Goal: Task Accomplishment & Management: Manage account settings

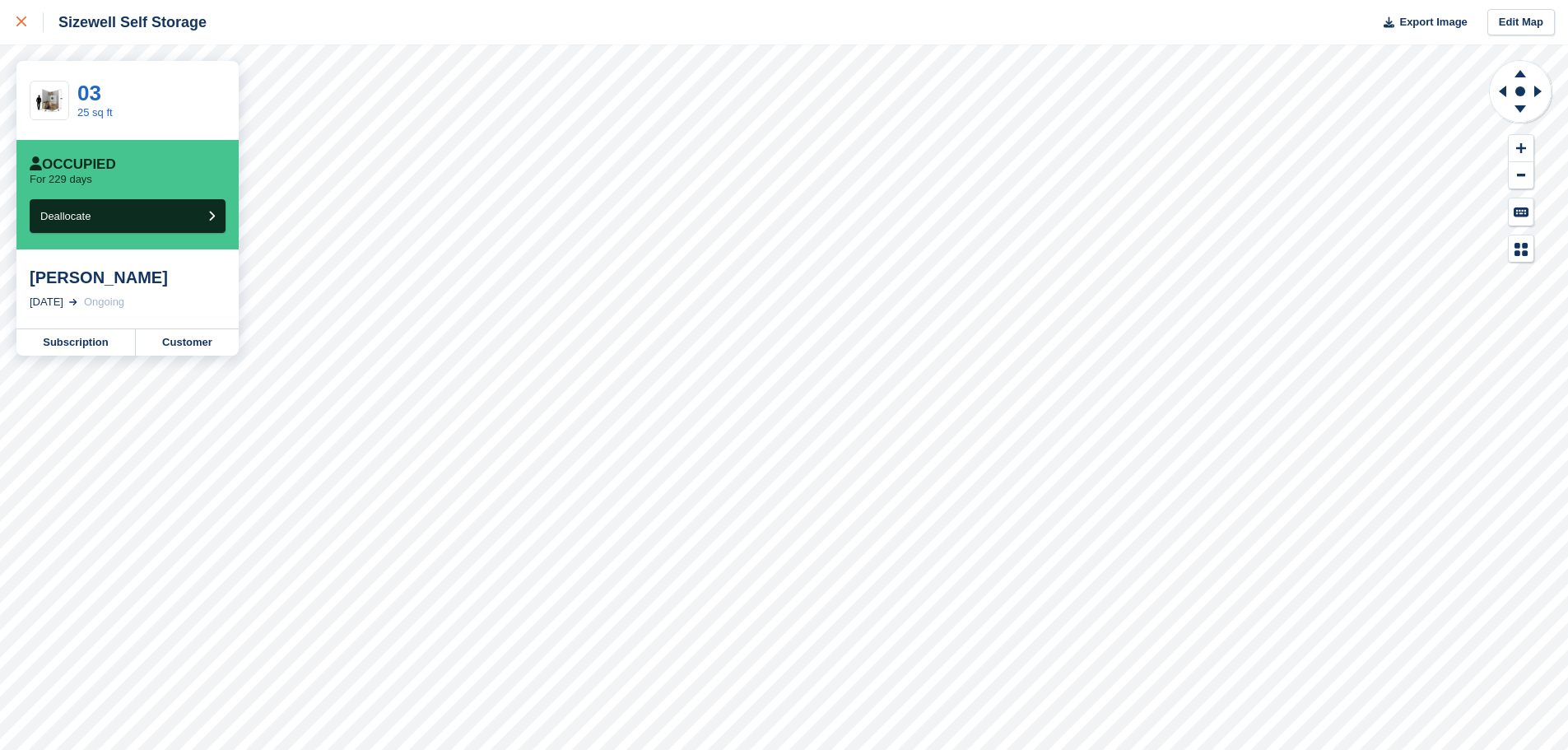
click at [22, 24] on icon at bounding box center [21, 21] width 10 height 10
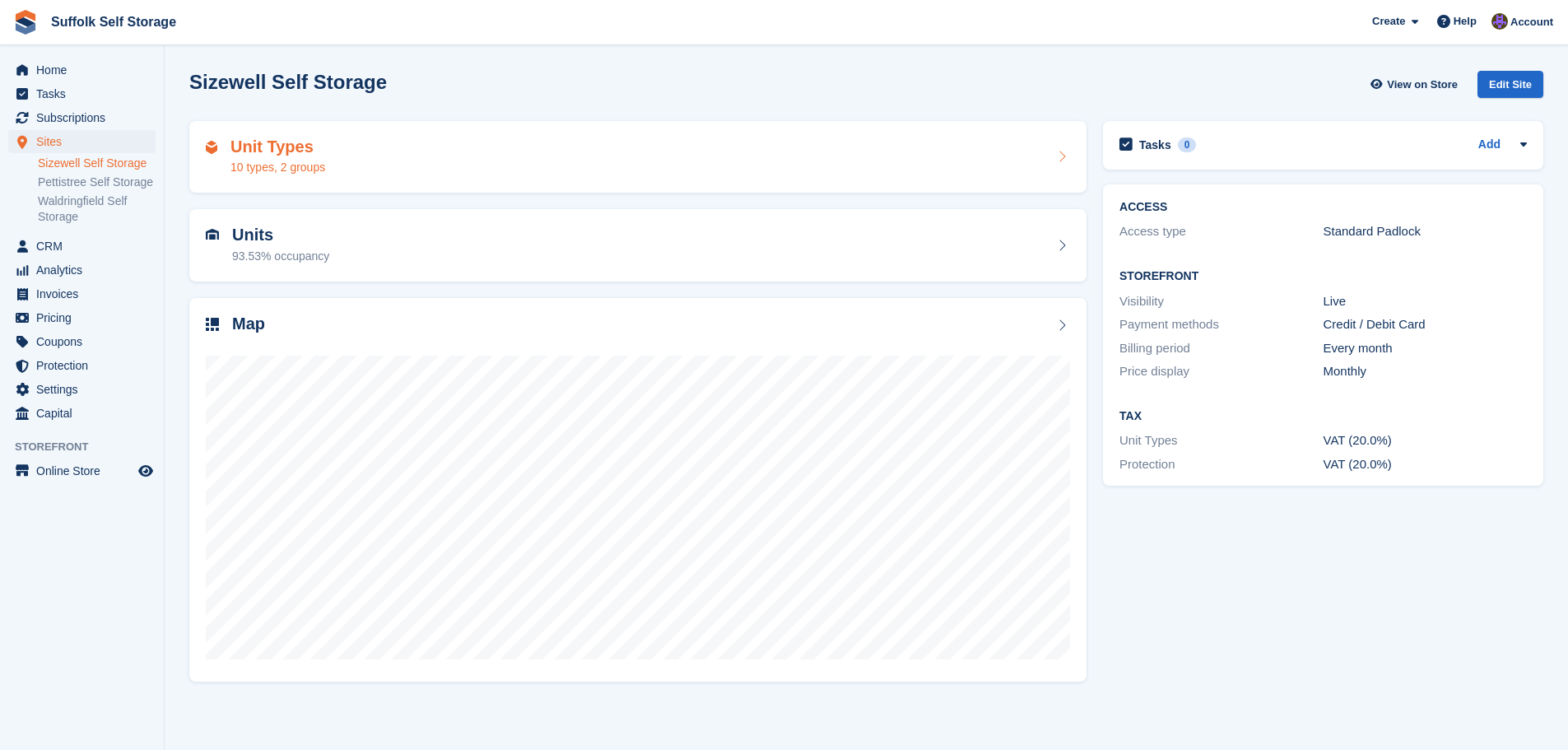
drag, startPoint x: 860, startPoint y: 129, endPoint x: 861, endPoint y: 137, distance: 8.1
click at [860, 129] on div "Unit Types 10 types, 2 groups" at bounding box center [637, 158] width 897 height 73
click at [798, 170] on div "Unit Types 10 types, 2 groups" at bounding box center [638, 157] width 864 height 39
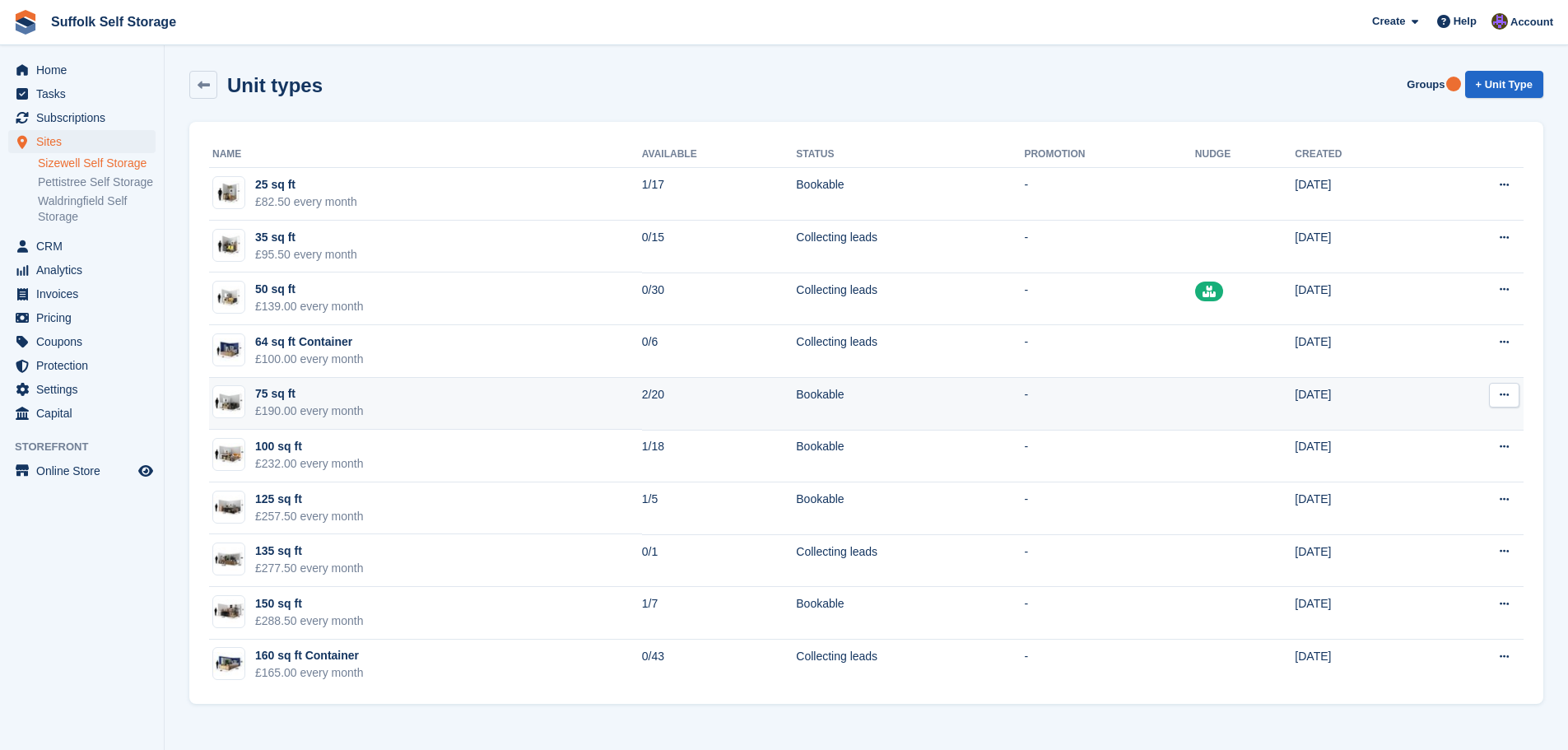
click at [723, 401] on td "2/20" at bounding box center [720, 404] width 155 height 52
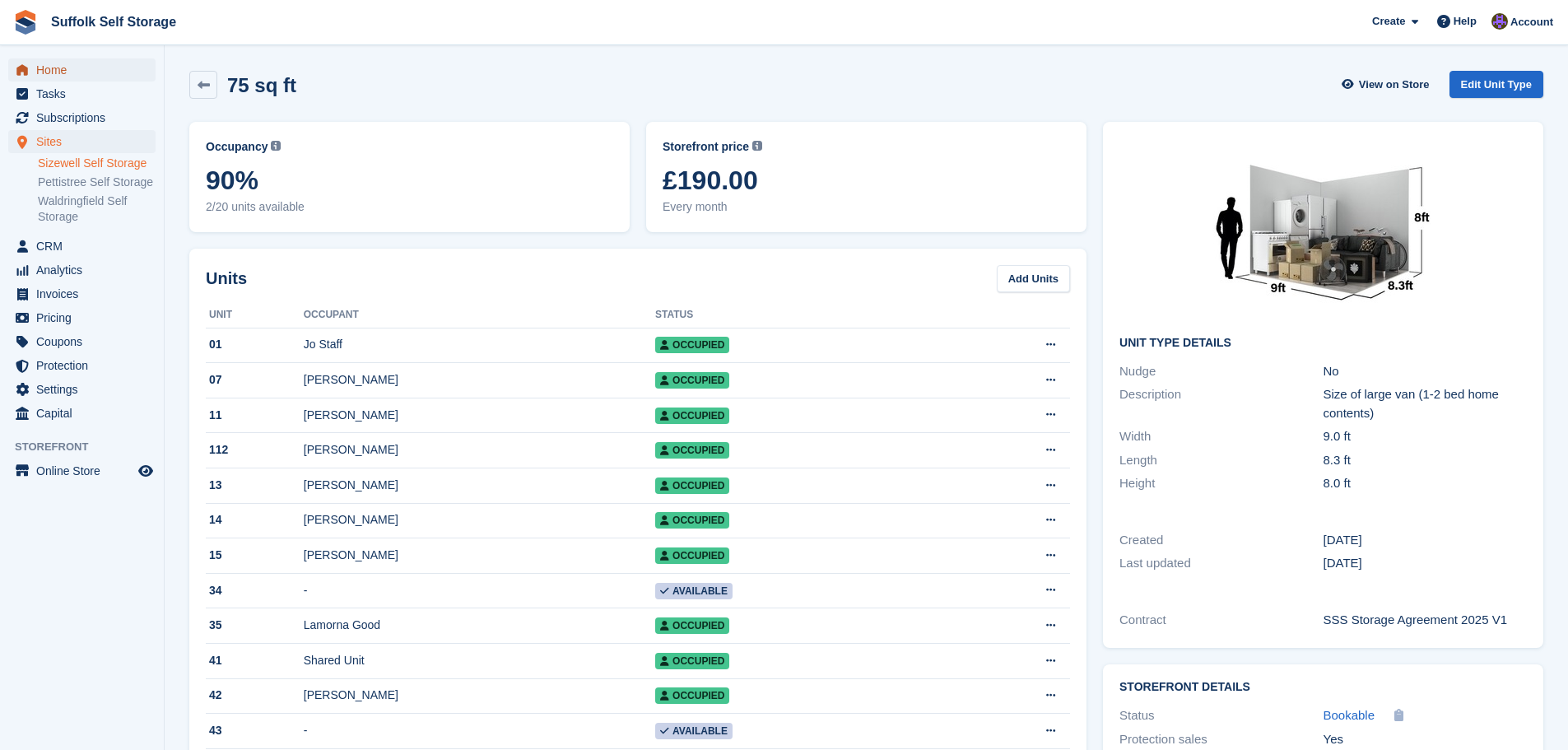
click at [49, 66] on span "Home" at bounding box center [86, 70] width 99 height 23
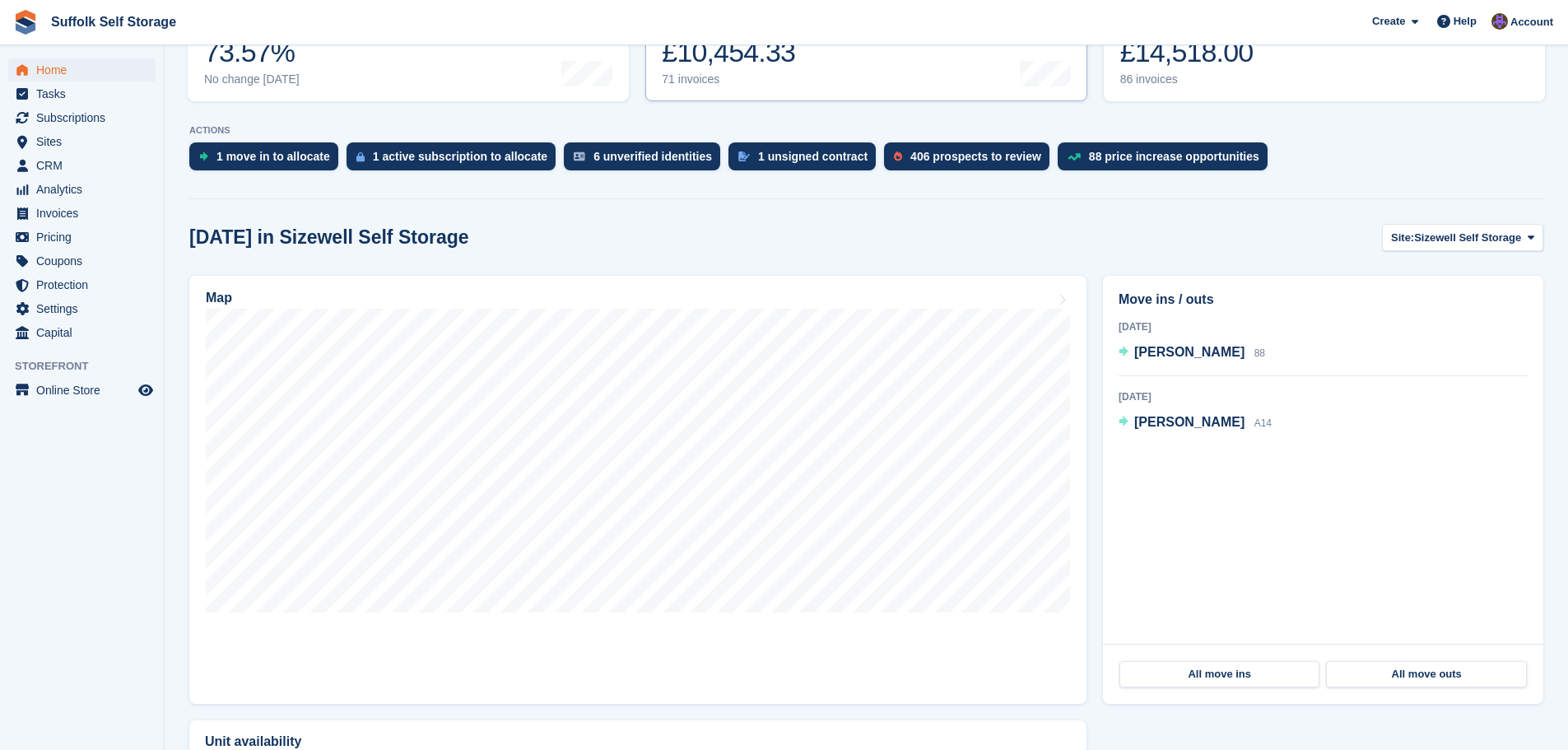
scroll to position [329, 0]
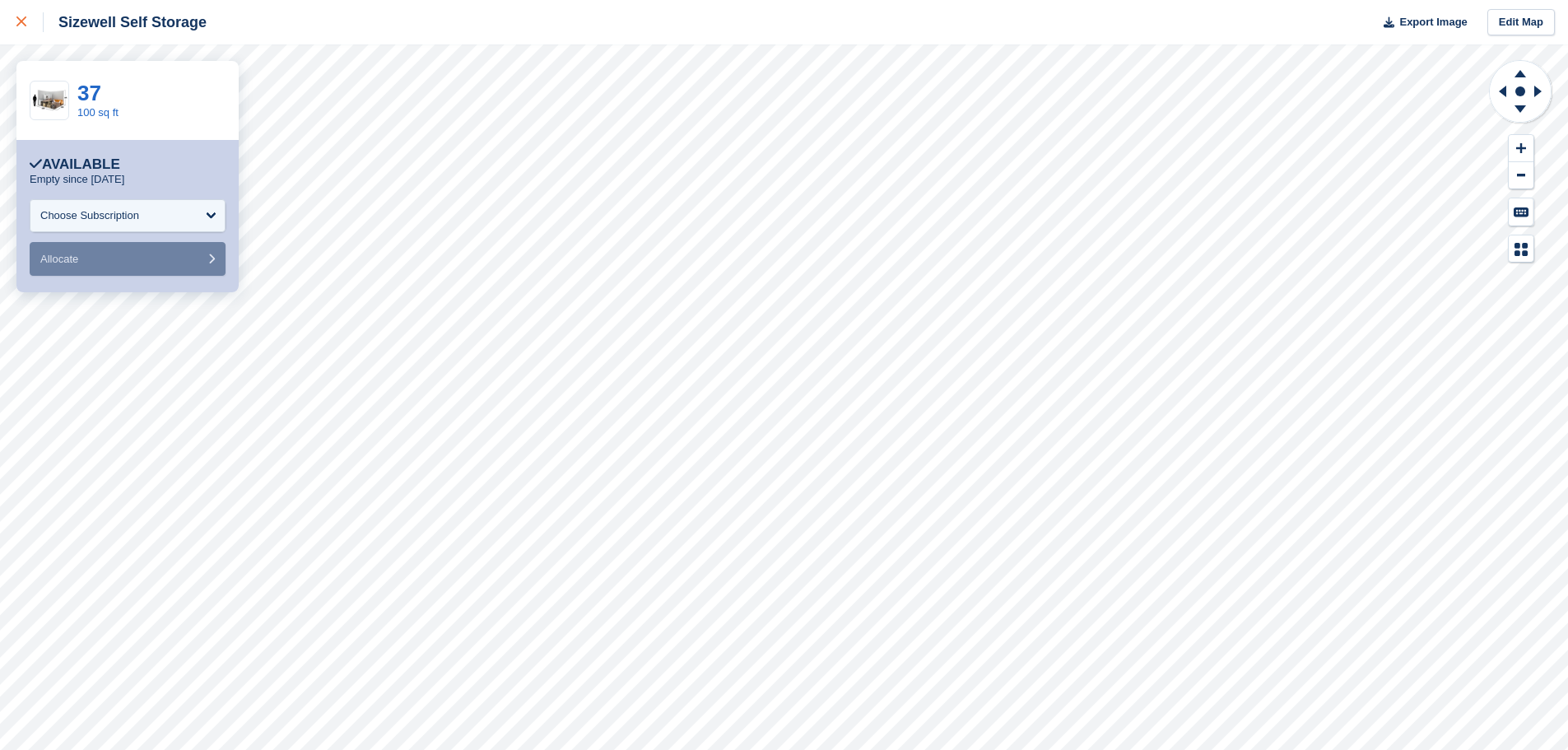
click at [24, 23] on icon at bounding box center [21, 21] width 10 height 10
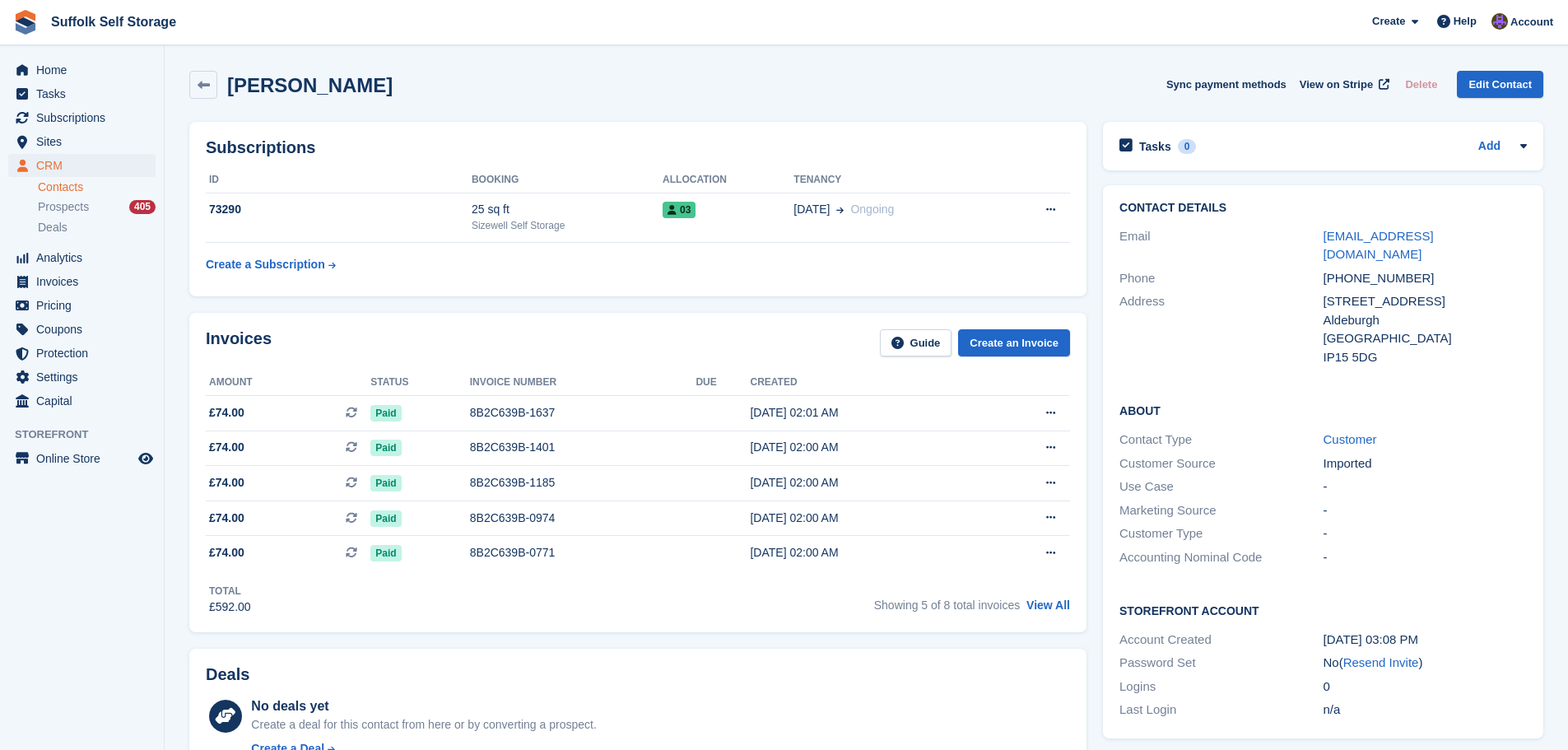
scroll to position [164, 0]
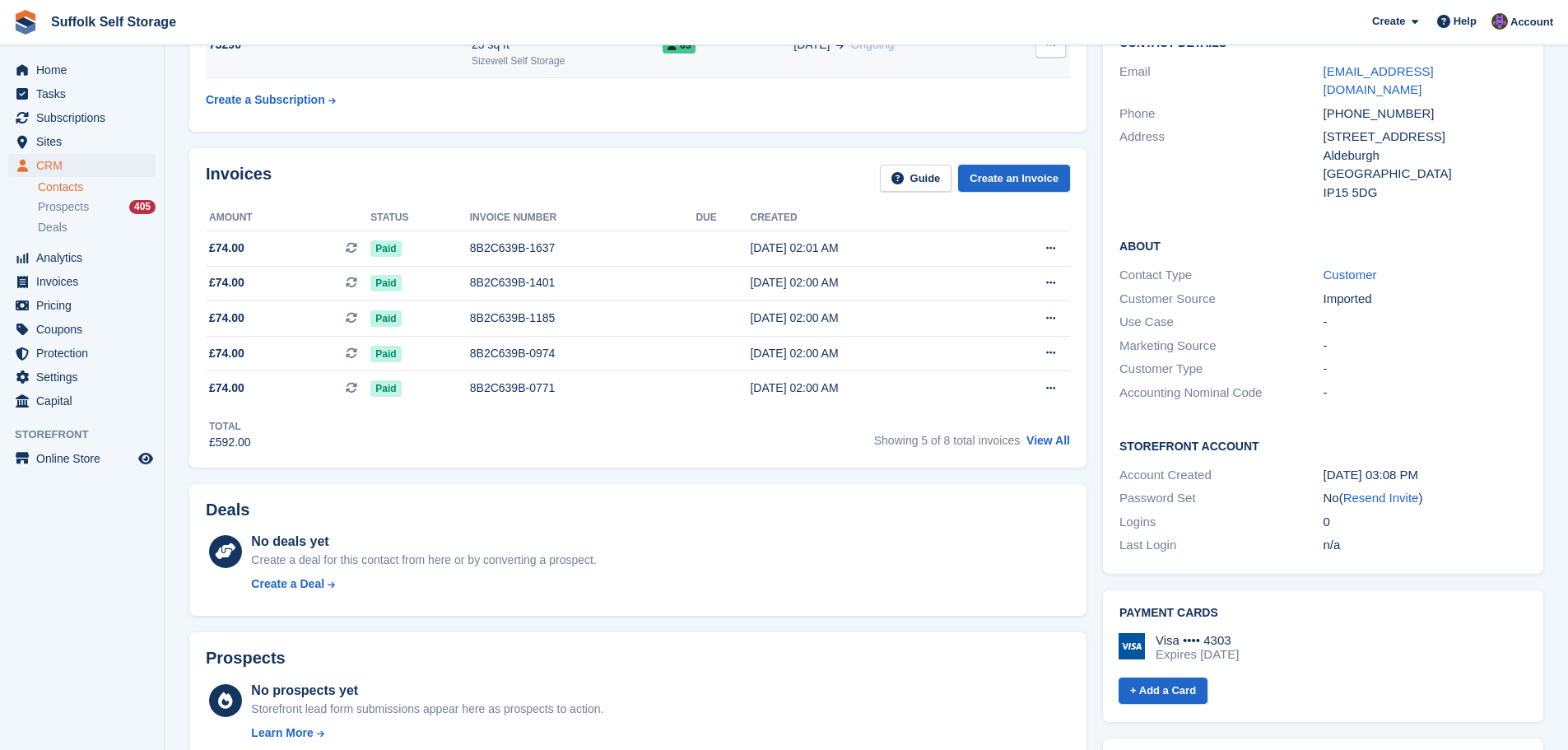
drag, startPoint x: 1383, startPoint y: 479, endPoint x: 858, endPoint y: 65, distance: 668.6
click at [1383, 491] on link "Resend Invite" at bounding box center [1380, 497] width 76 height 14
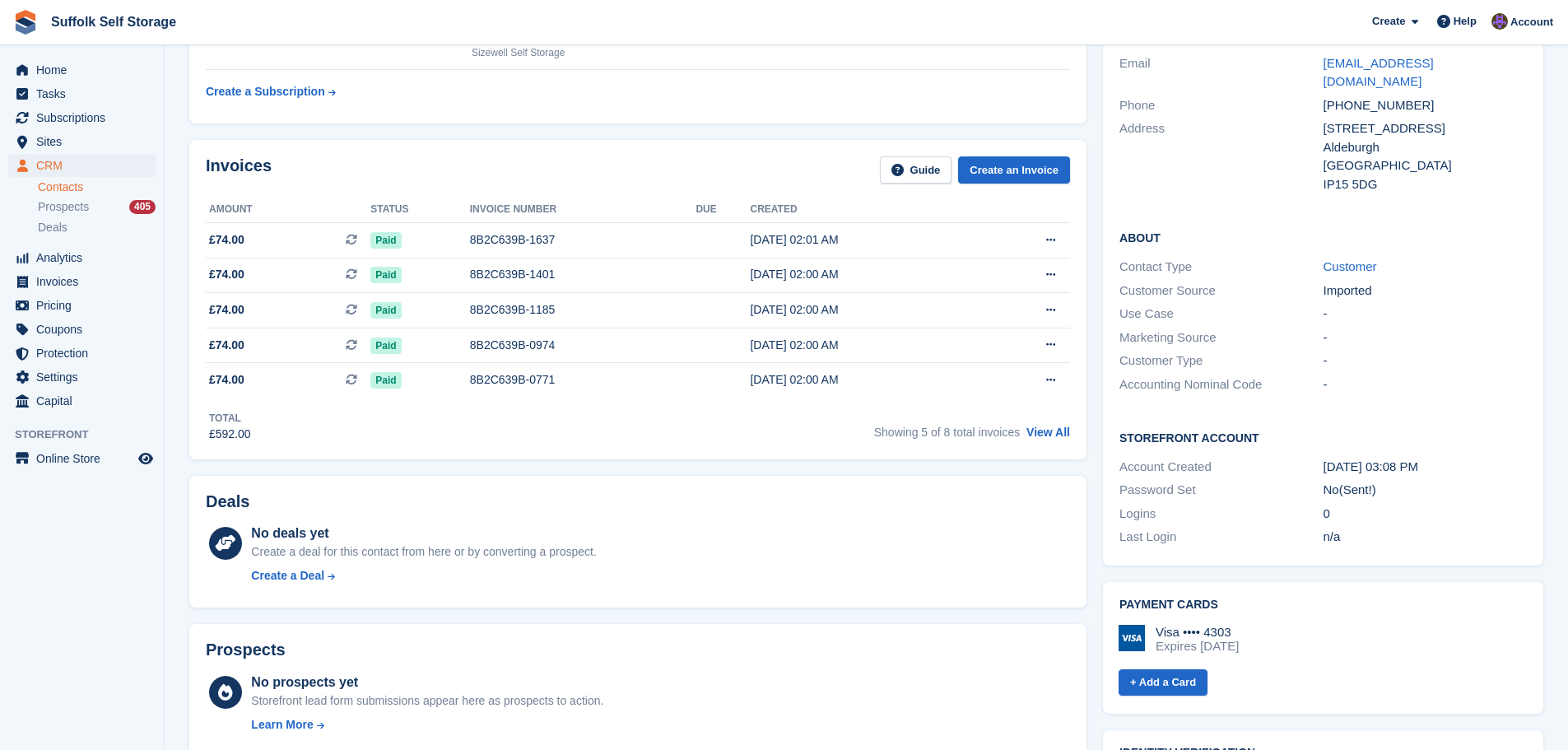
scroll to position [0, 0]
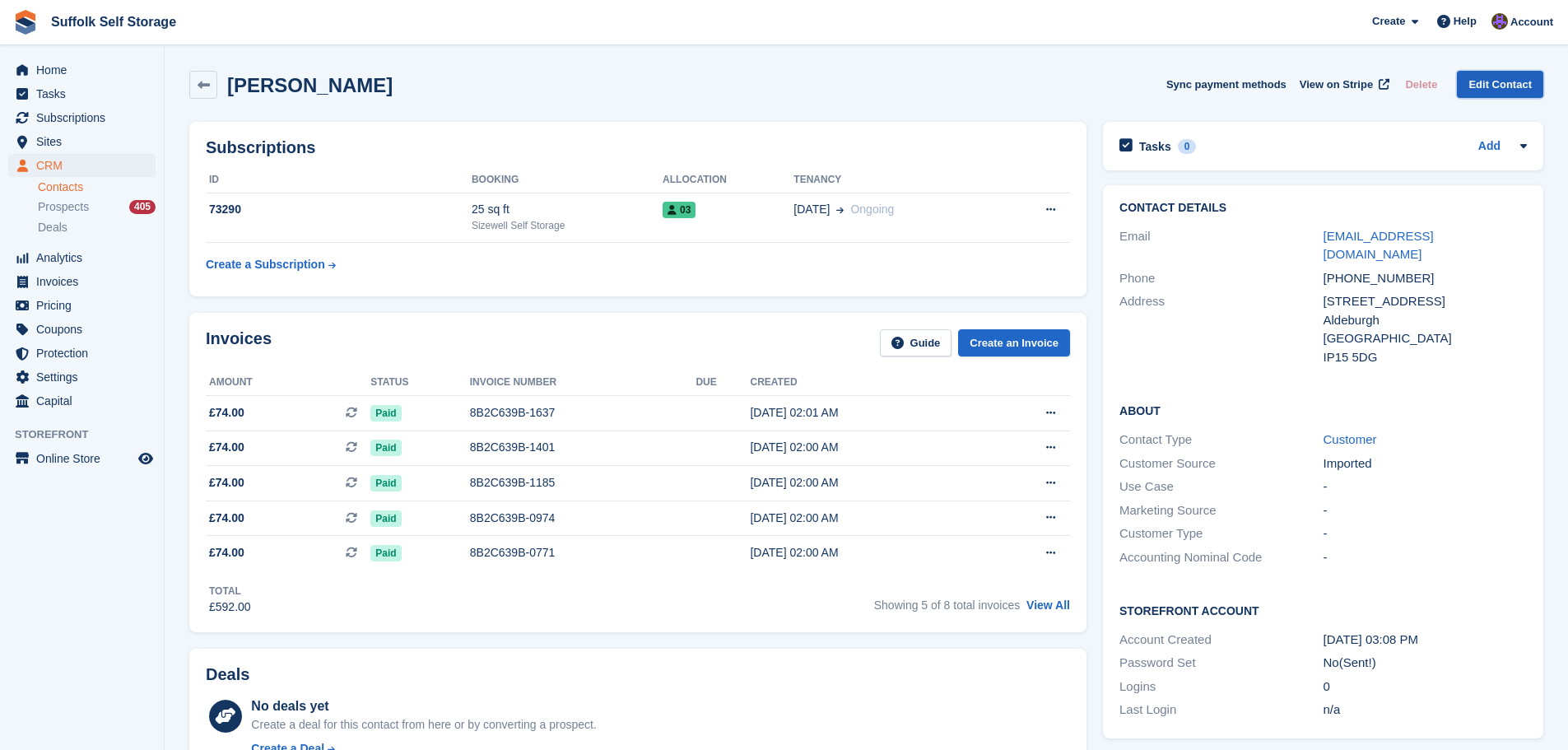
click at [1485, 89] on link "Edit Contact" at bounding box center [1500, 84] width 87 height 27
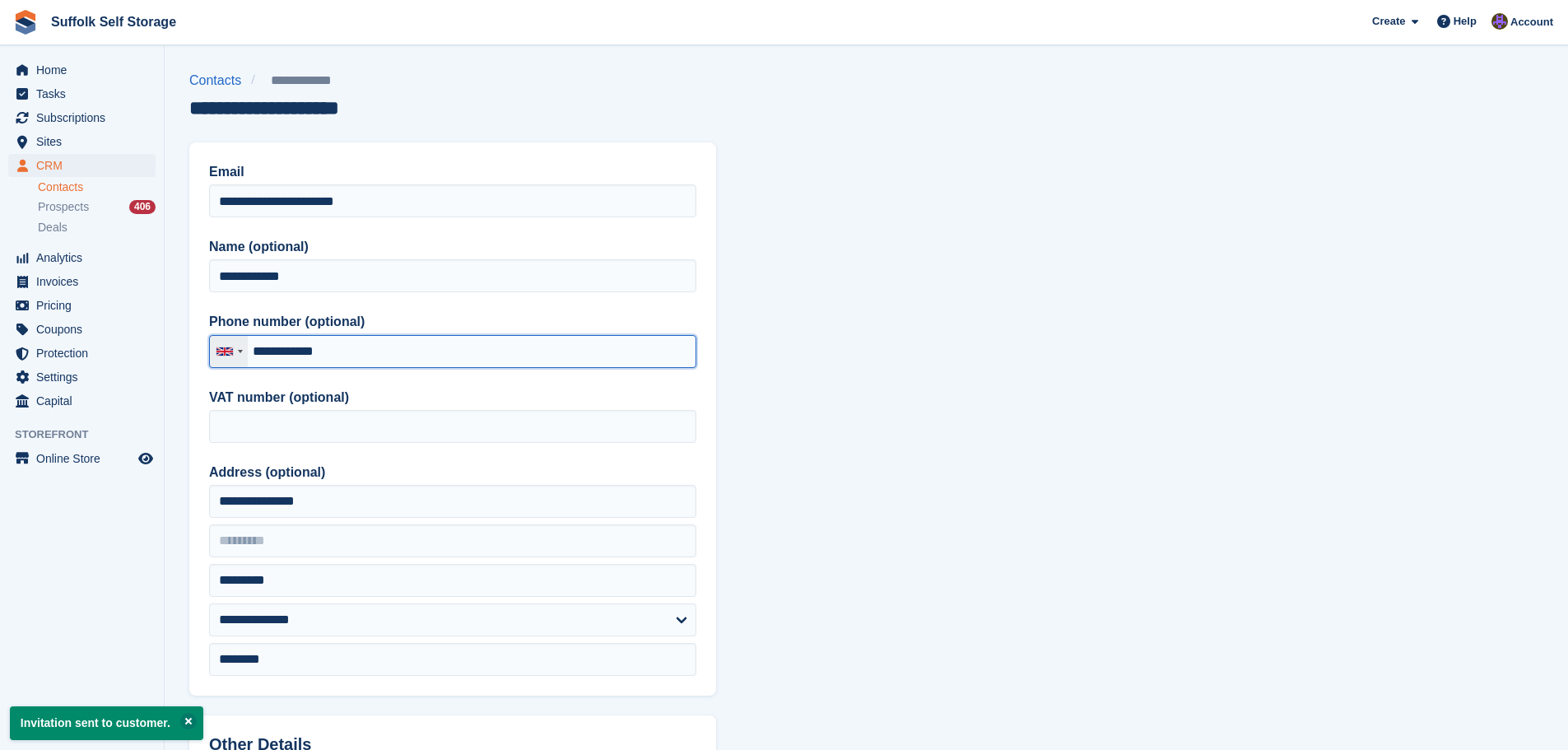
drag, startPoint x: 385, startPoint y: 353, endPoint x: 212, endPoint y: 353, distance: 173.0
click at [213, 353] on div "United Kingdom +44 Afghanistan (‫افغانستان‬‎) +93 Albania (Shqipëri) +355 Alger…" at bounding box center [453, 351] width 487 height 33
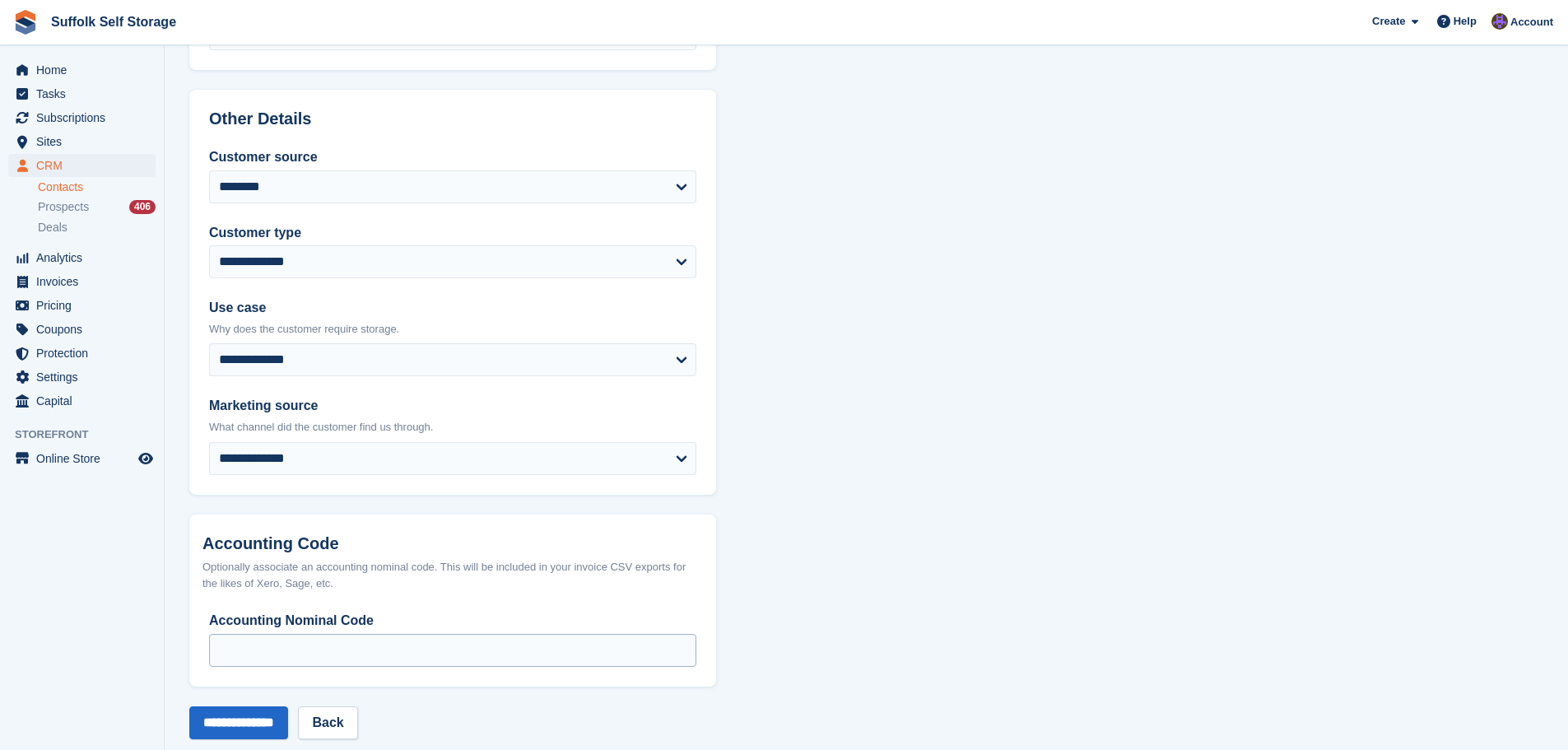
scroll to position [652, 0]
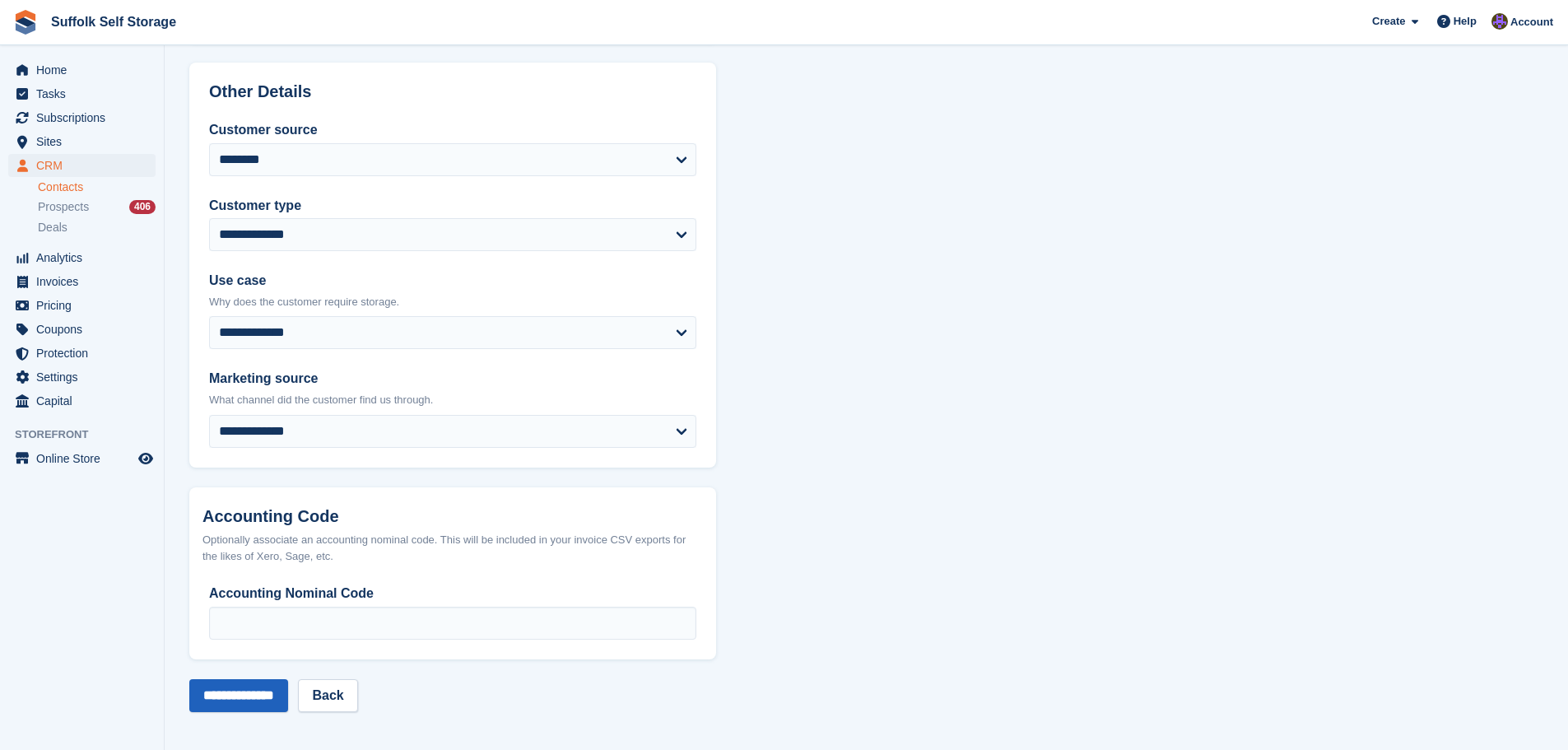
type input "**********"
click at [265, 688] on input "**********" at bounding box center [239, 695] width 99 height 33
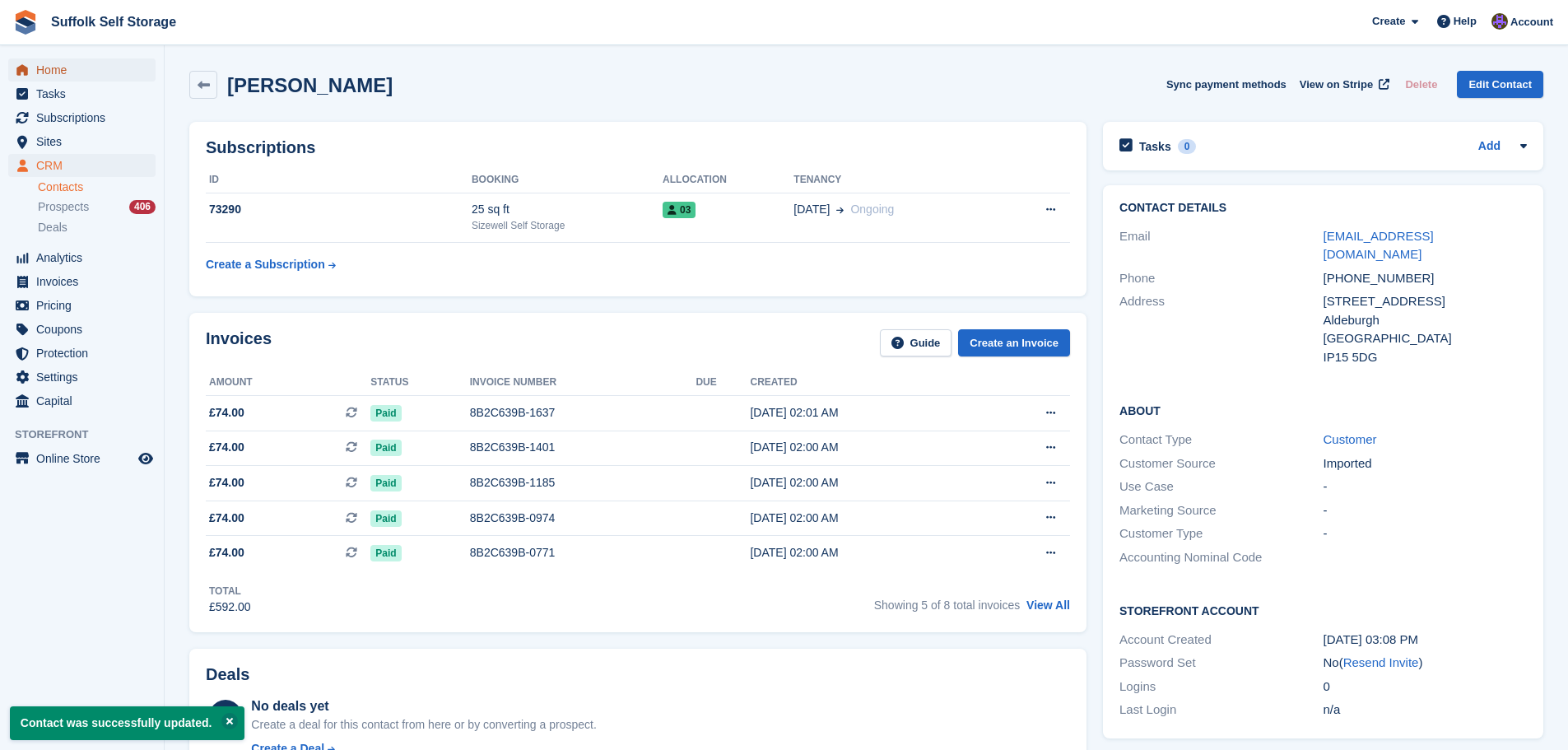
click at [77, 67] on span "Home" at bounding box center [86, 70] width 99 height 23
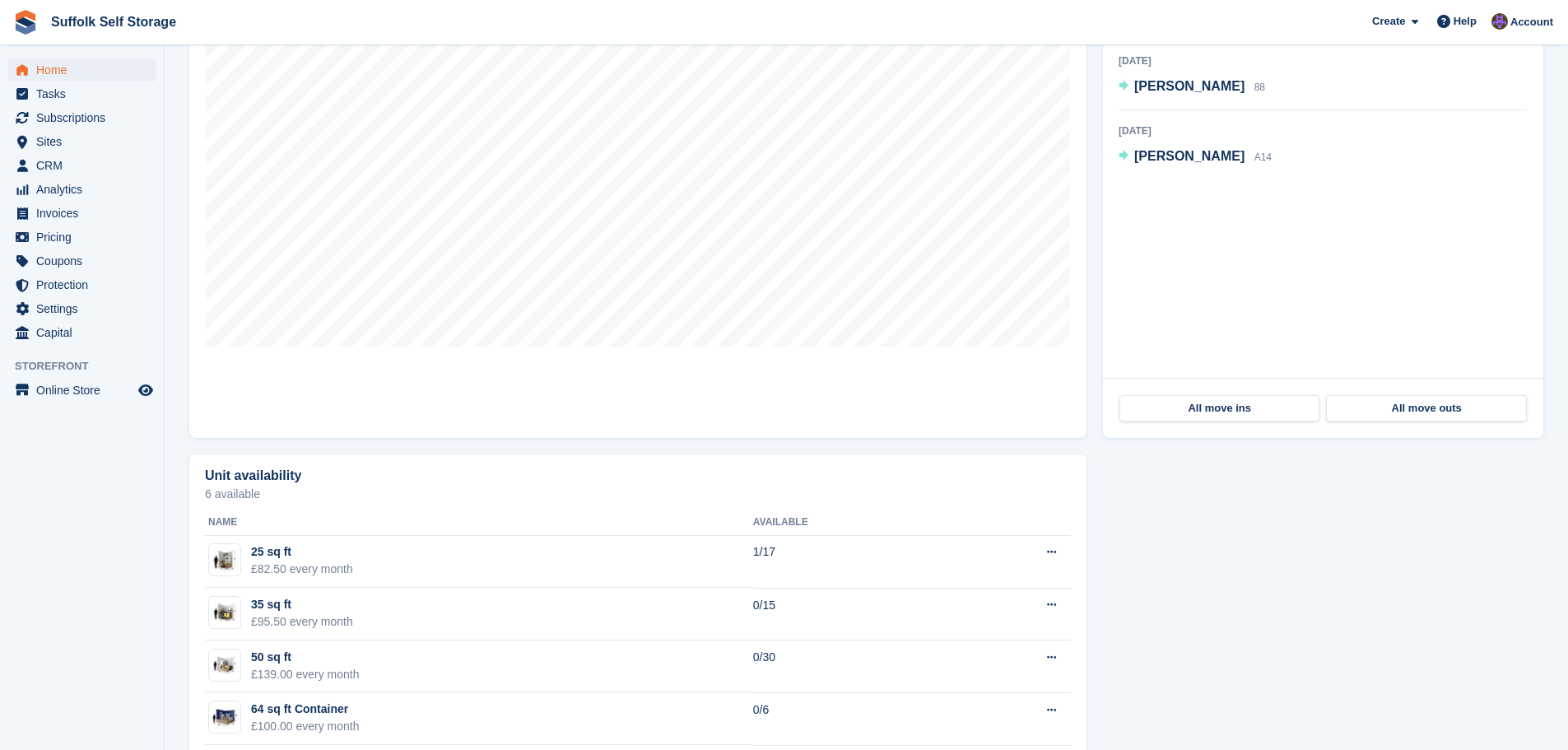
scroll to position [493, 0]
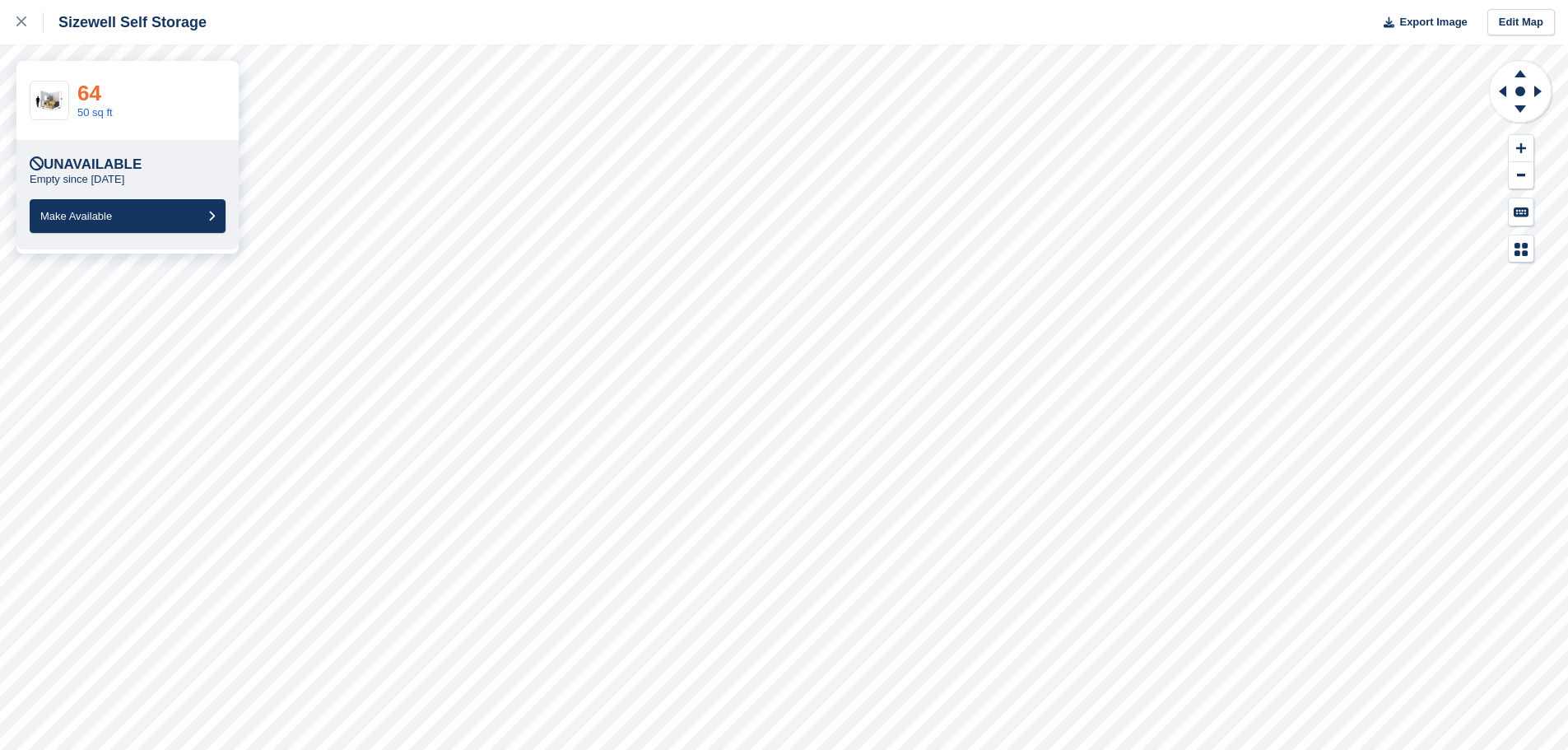
click at [94, 92] on link "64" at bounding box center [90, 92] width 24 height 24
click at [24, 24] on icon at bounding box center [21, 21] width 10 height 10
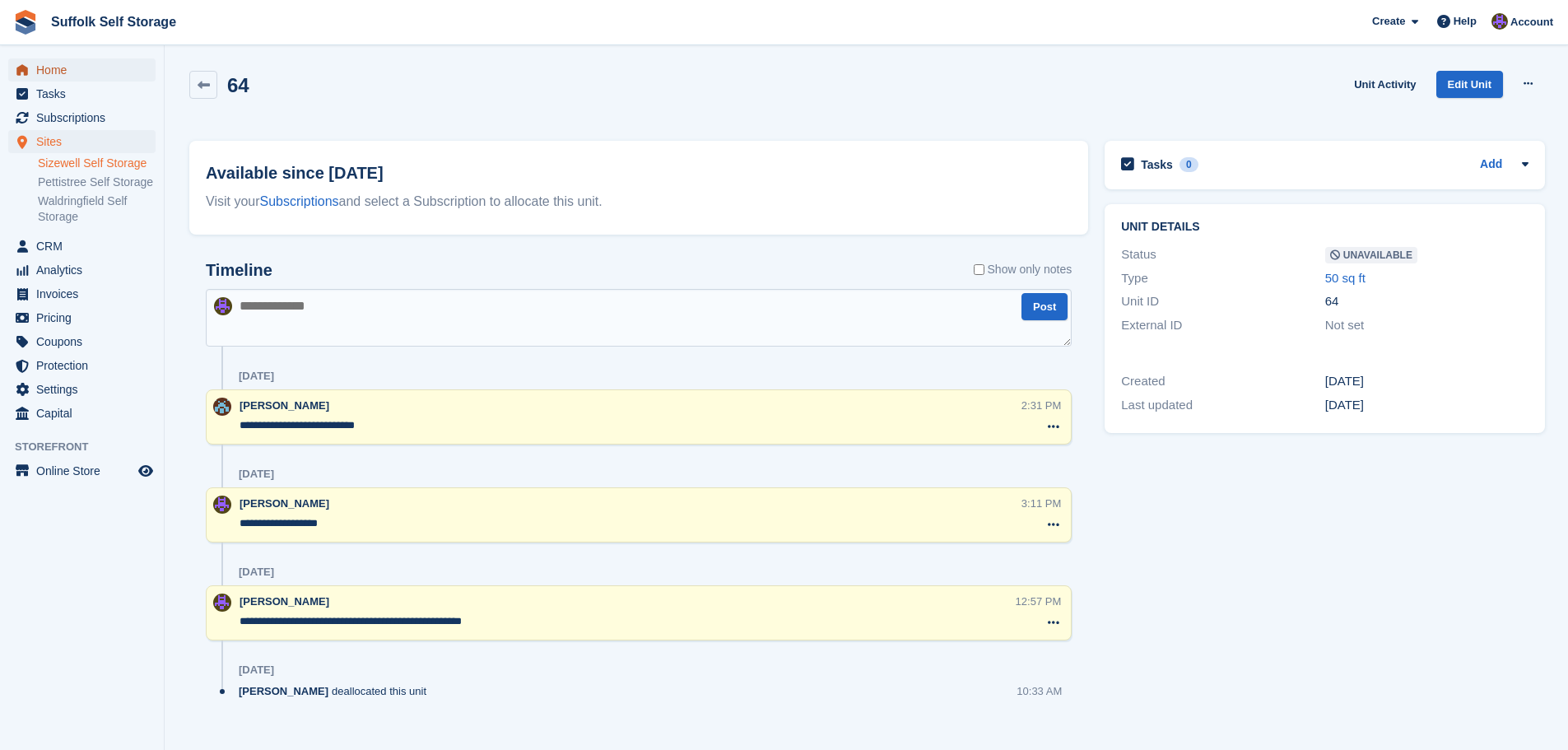
click at [66, 70] on span "Home" at bounding box center [86, 70] width 99 height 23
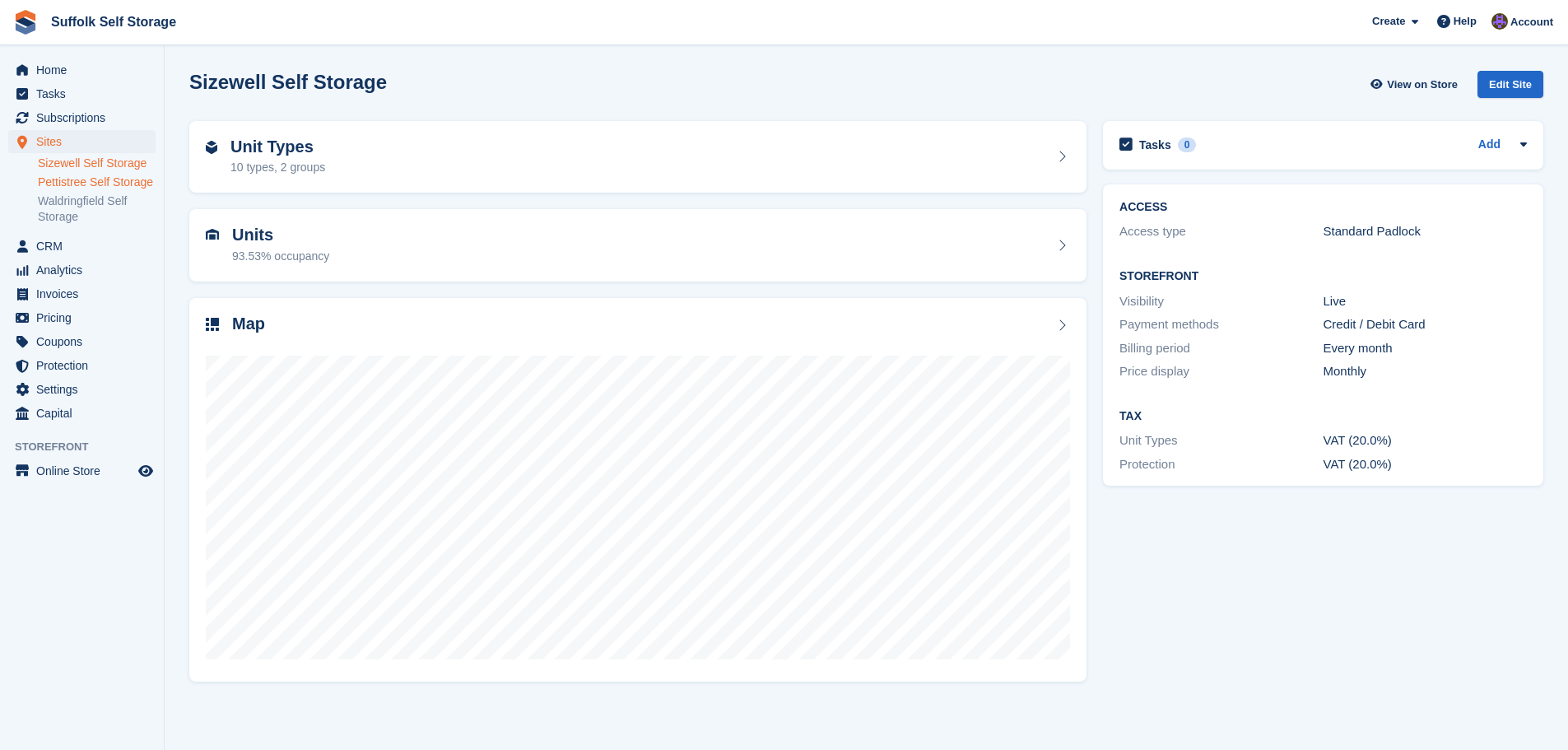
click at [84, 189] on link "Pettistree Self Storage" at bounding box center [97, 182] width 118 height 16
click at [51, 65] on span "Home" at bounding box center [86, 70] width 99 height 23
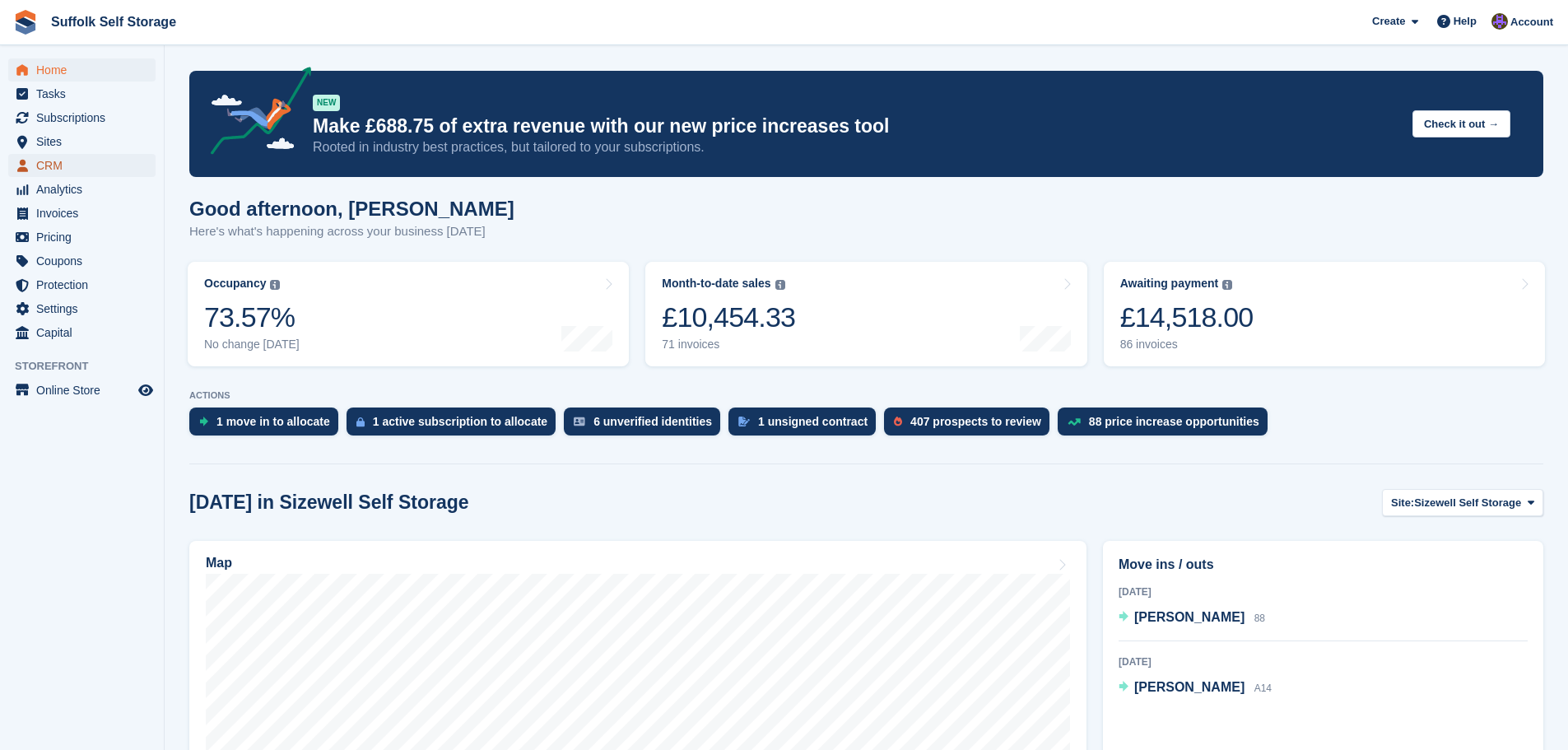
click at [63, 163] on span "CRM" at bounding box center [86, 165] width 99 height 23
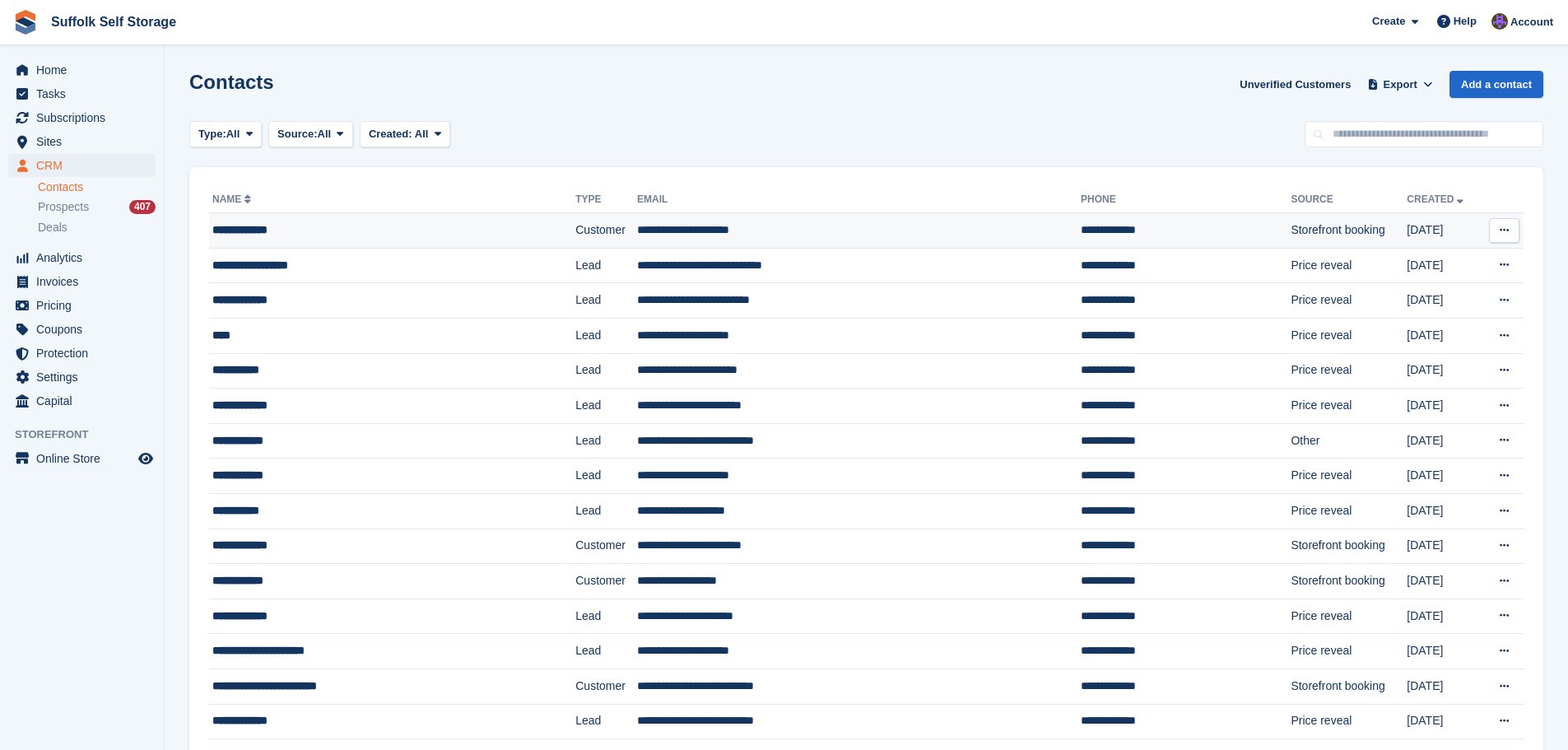
click at [666, 227] on td "**********" at bounding box center [859, 230] width 443 height 35
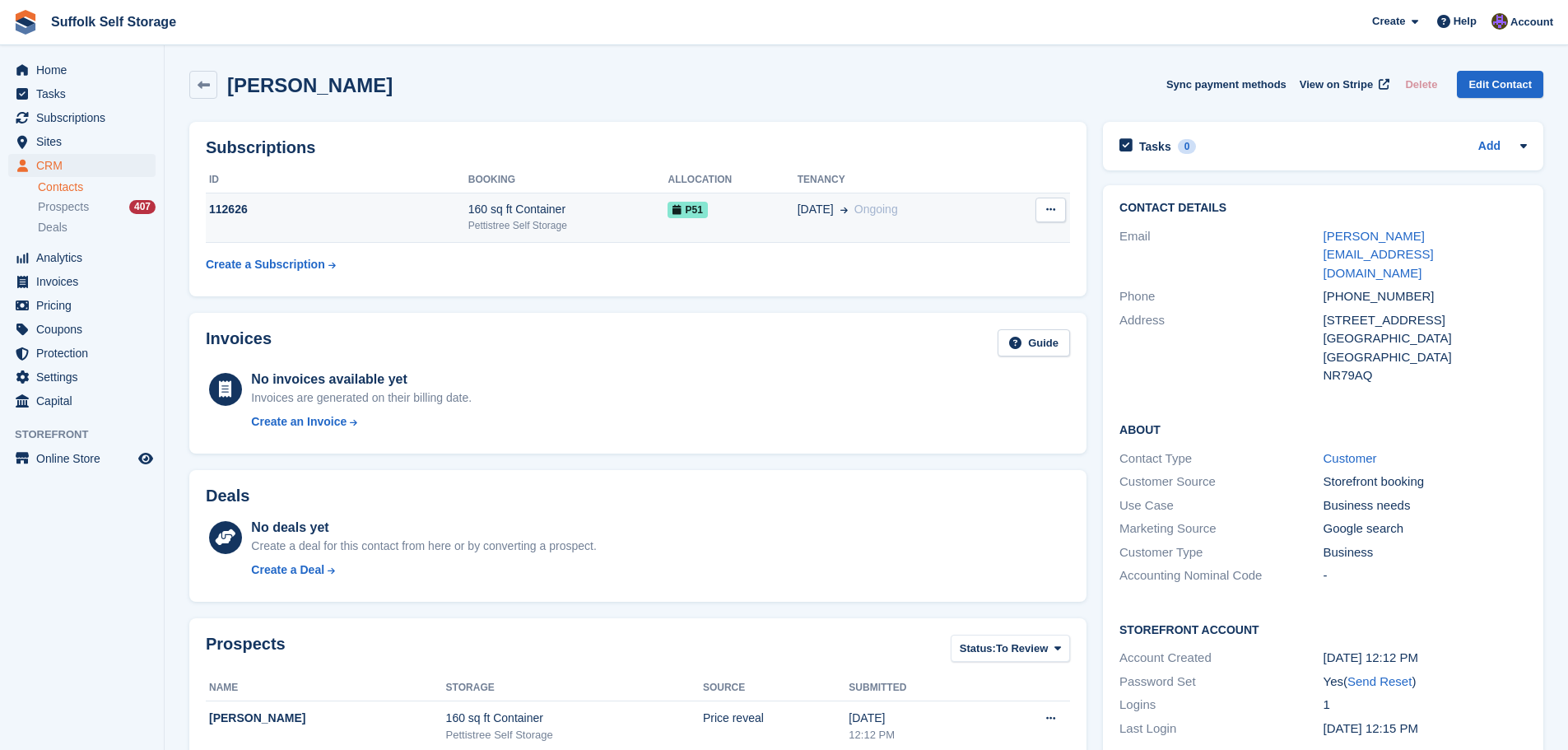
click at [722, 215] on div "P51" at bounding box center [732, 209] width 129 height 18
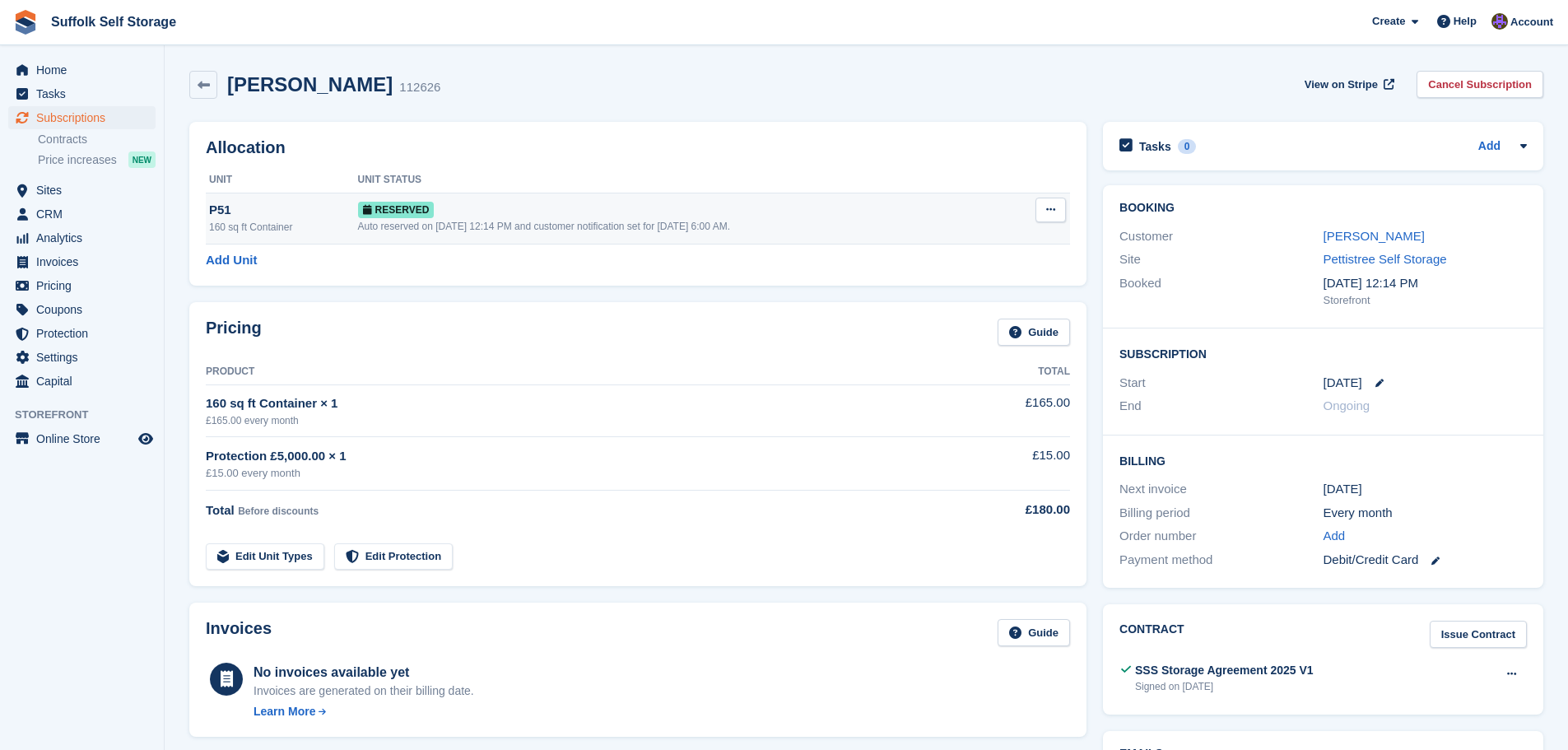
click at [1047, 204] on icon at bounding box center [1051, 209] width 9 height 10
click at [959, 242] on p "Grant Early Access" at bounding box center [987, 242] width 143 height 21
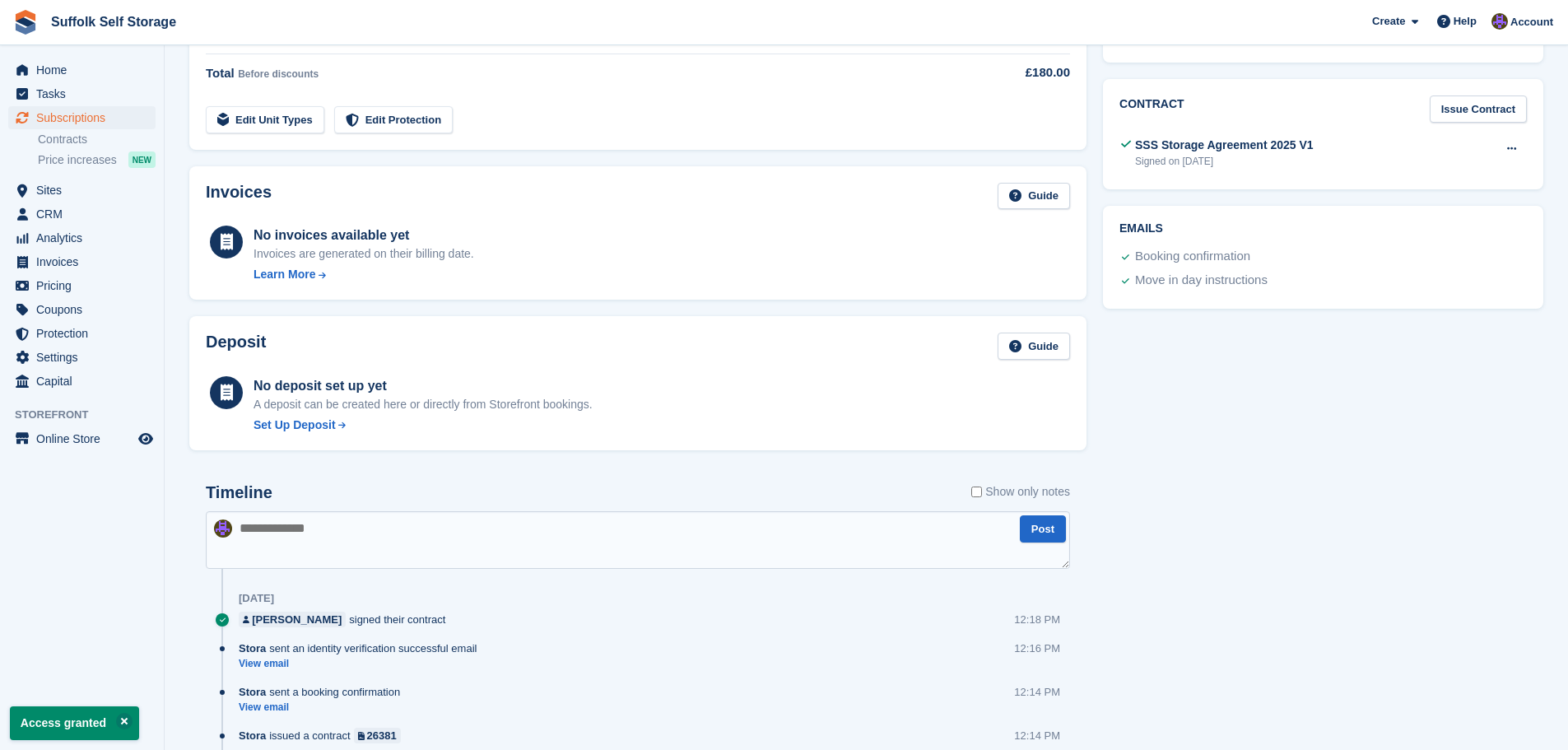
scroll to position [646, 0]
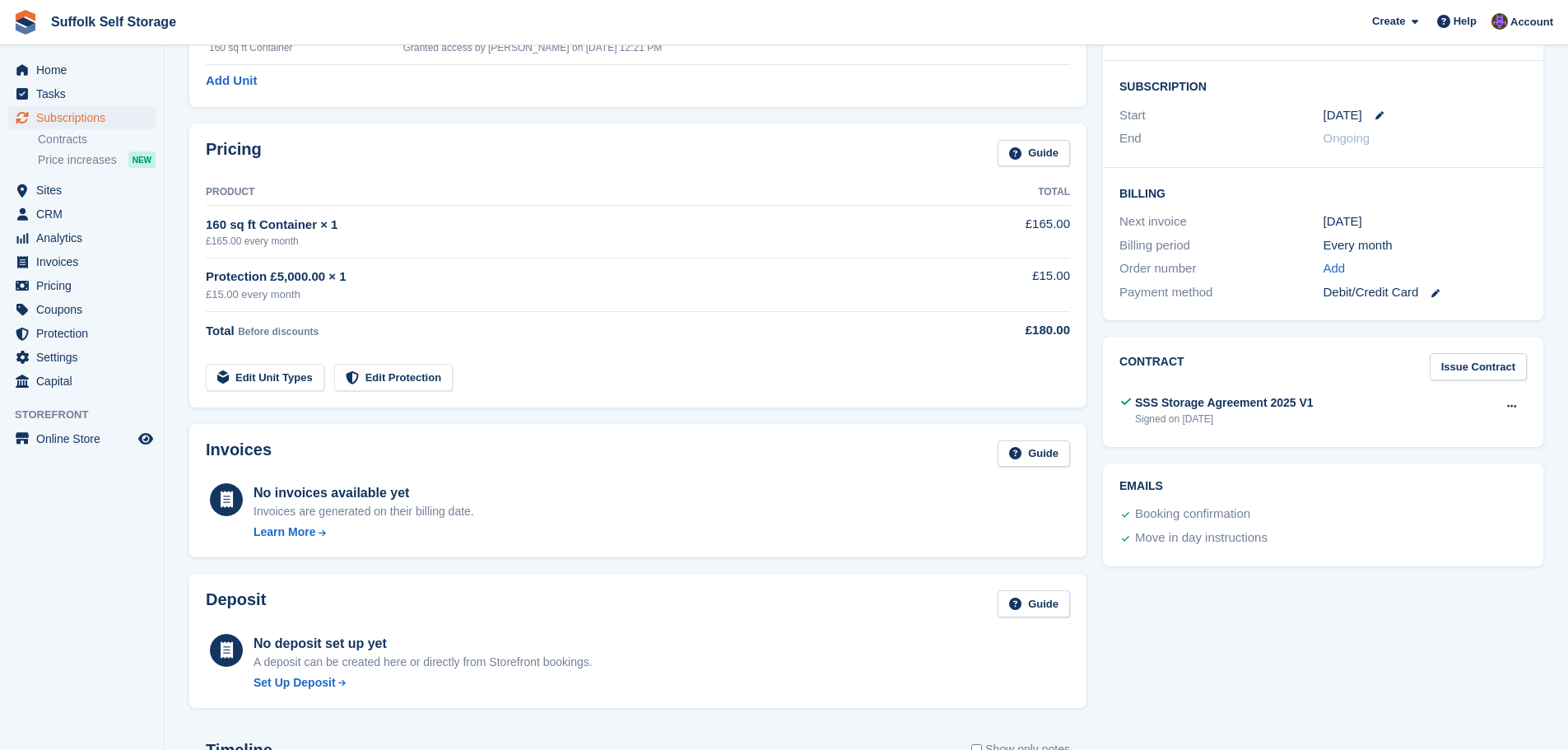
scroll to position [18, 0]
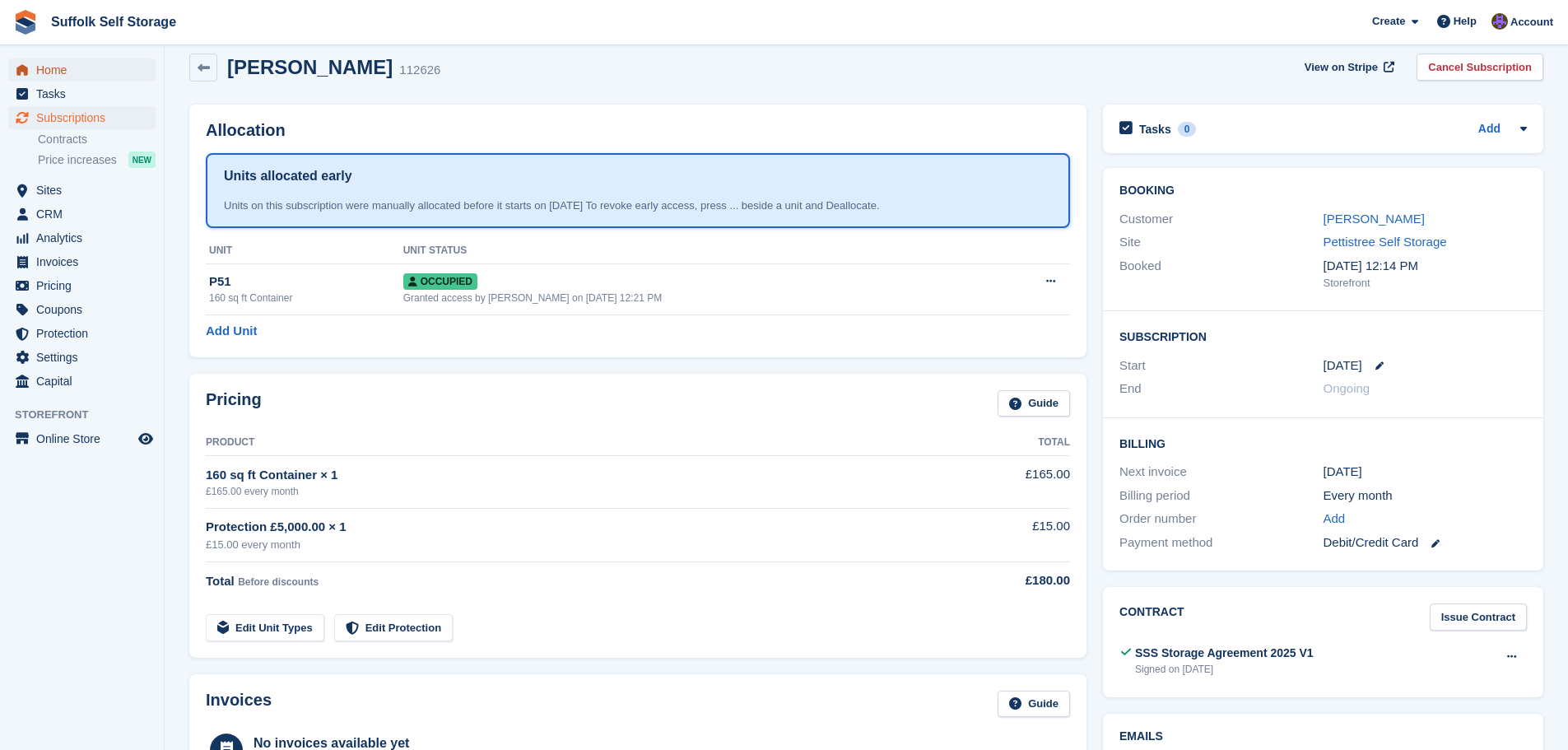
click at [65, 74] on span "Home" at bounding box center [86, 70] width 99 height 23
